Goal: Task Accomplishment & Management: Use online tool/utility

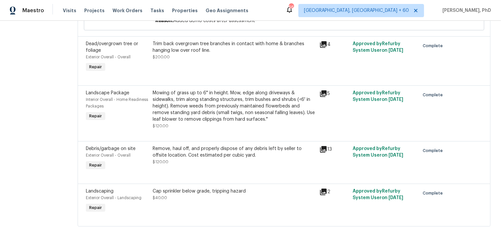
scroll to position [304, 0]
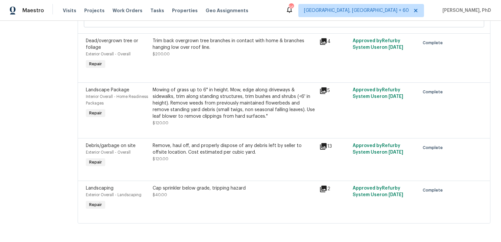
click at [334, 147] on div "13" at bounding box center [334, 146] width 29 height 8
click at [327, 146] on icon at bounding box center [323, 146] width 7 height 7
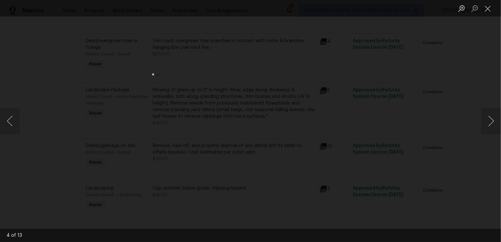
click at [99, 73] on div "Lightbox" at bounding box center [250, 121] width 501 height 242
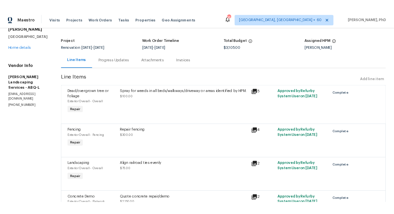
scroll to position [0, 0]
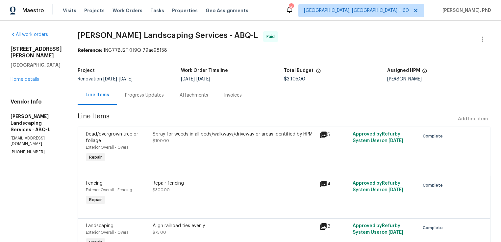
click at [242, 98] on div "Invoices" at bounding box center [233, 95] width 18 height 7
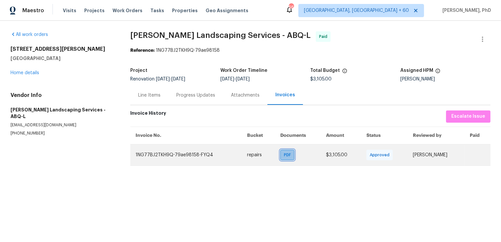
click at [284, 156] on span "PDF" at bounding box center [289, 154] width 10 height 7
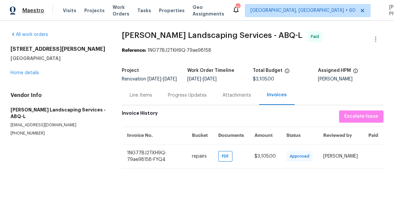
click at [27, 10] on span "Maestro" at bounding box center [33, 10] width 22 height 7
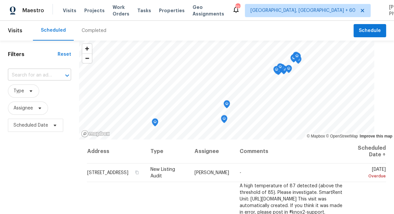
click at [46, 73] on input "text" at bounding box center [30, 75] width 45 height 10
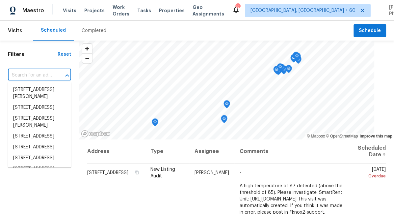
paste input "5VWA9PSXAJDC5"
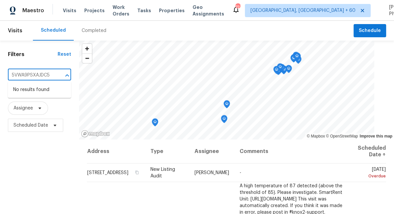
type input "5VWA9PSXAJDC5"
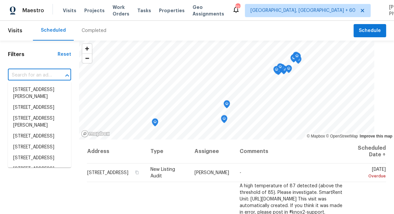
paste input "10524 W Diana Ave, Peoria, AZ 85345"
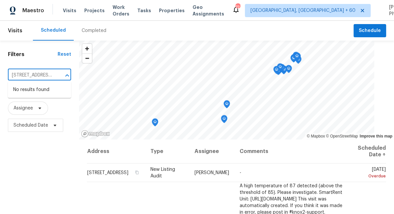
scroll to position [0, 39]
drag, startPoint x: 56, startPoint y: 75, endPoint x: 23, endPoint y: 78, distance: 33.0
click at [23, 78] on div "10524 W Diana Ave, Peoria, AZ 85345 ​" at bounding box center [39, 75] width 63 height 10
click at [53, 75] on div "10524 W Diana Ave, Peoria, AZ 85345 ​" at bounding box center [39, 75] width 63 height 10
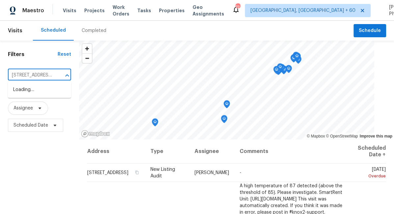
type input "10524 W Diana Ave"
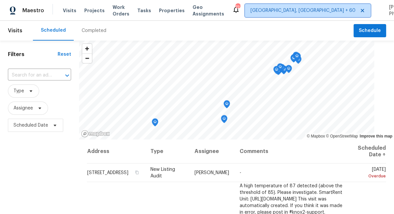
click at [280, 12] on span "[GEOGRAPHIC_DATA], [GEOGRAPHIC_DATA] + 60" at bounding box center [302, 10] width 105 height 7
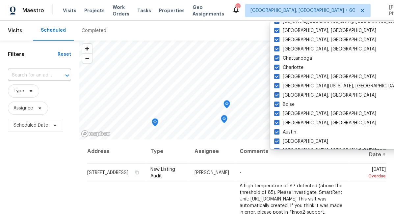
scroll to position [441, 0]
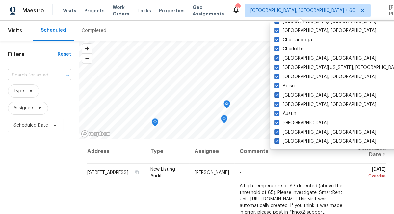
click at [183, 32] on div "Scheduled Completed" at bounding box center [193, 31] width 321 height 20
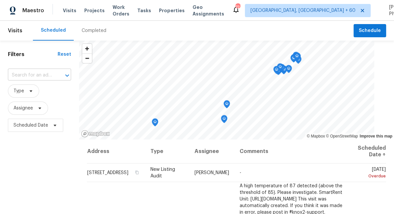
click at [40, 73] on input "text" at bounding box center [30, 75] width 45 height 10
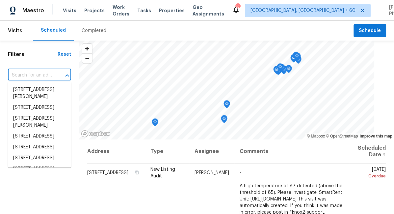
paste input "10524 W Diana Ave, Peoria, AZ 85345"
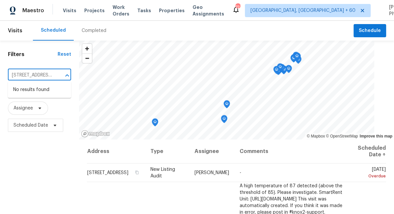
scroll to position [0, 0]
type input "10524 W Diana Ave"
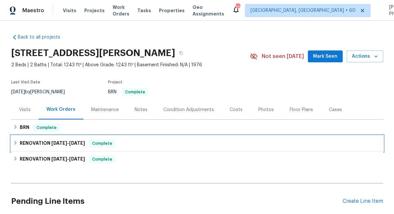
click at [17, 143] on icon at bounding box center [15, 142] width 5 height 5
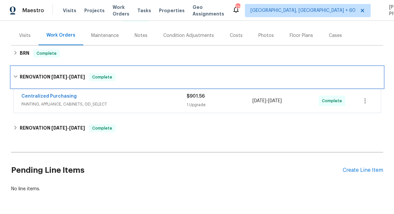
scroll to position [80, 0]
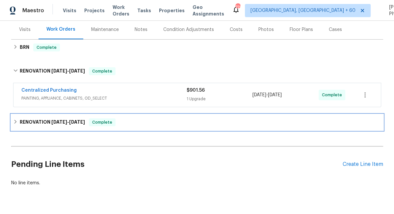
click at [18, 124] on div "RENOVATION 2/24/25 - 3/10/25 Complete" at bounding box center [197, 122] width 368 height 8
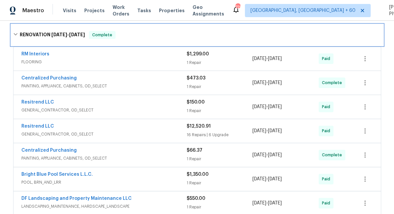
scroll to position [169, 0]
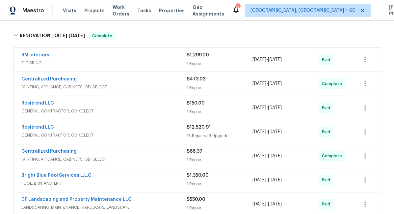
click at [95, 128] on div "Resitrend LLC" at bounding box center [103, 128] width 165 height 8
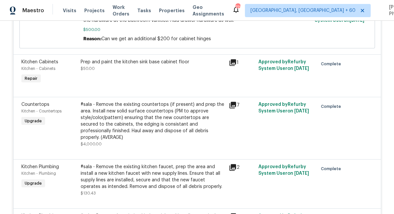
scroll to position [1580, 0]
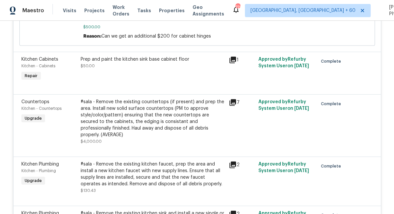
click at [231, 99] on icon at bounding box center [232, 102] width 7 height 7
